Goal: Task Accomplishment & Management: Use online tool/utility

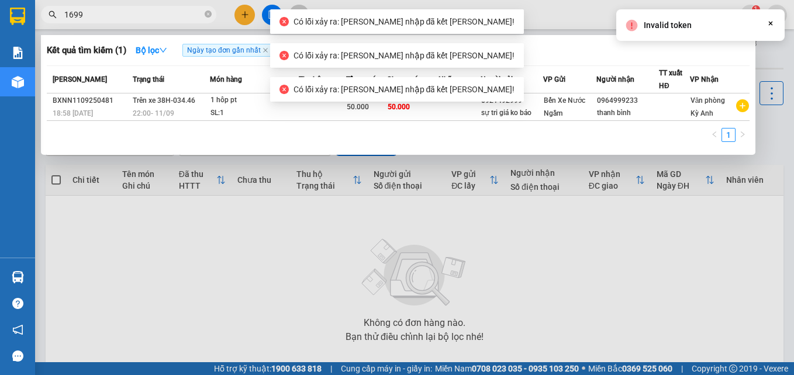
type input "1699"
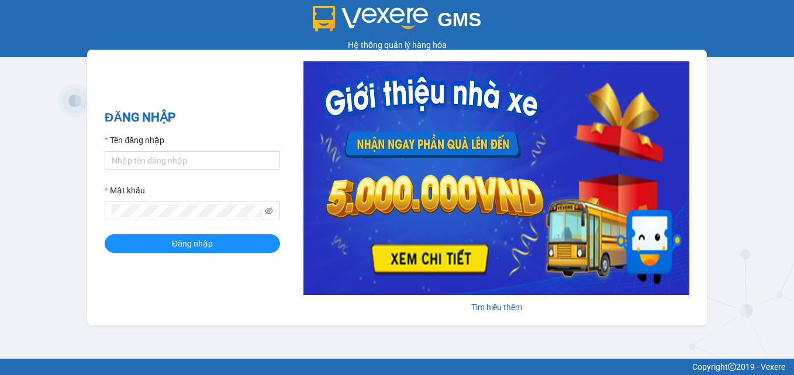
click at [171, 148] on div "Tên đăng nhập" at bounding box center [192, 143] width 175 height 18
click at [174, 168] on input "Tên đăng nhập" at bounding box center [192, 160] width 175 height 19
